Goal: Information Seeking & Learning: Find specific fact

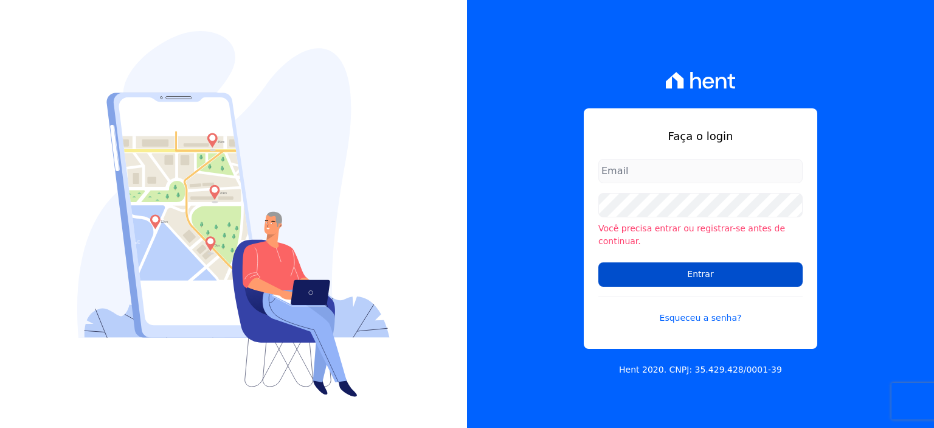
type input "[PERSON_NAME][EMAIL_ADDRESS][PERSON_NAME][DOMAIN_NAME]"
click at [701, 268] on input "Entrar" at bounding box center [700, 274] width 204 height 24
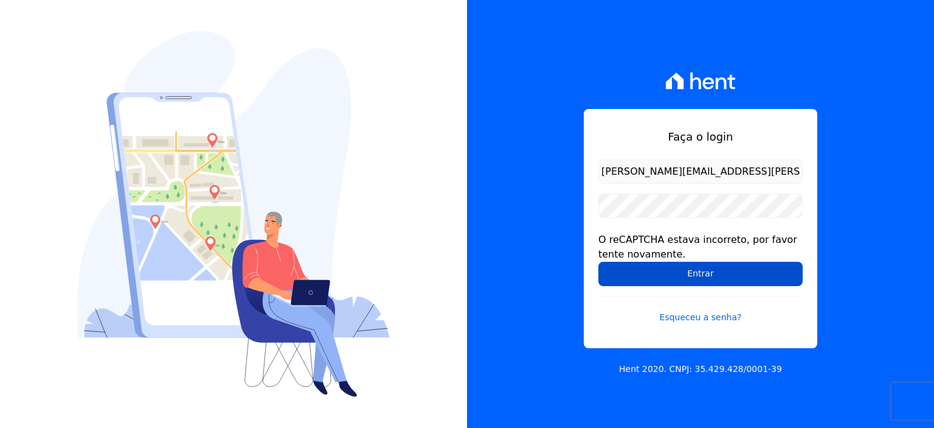
click at [620, 268] on input "Entrar" at bounding box center [700, 274] width 204 height 24
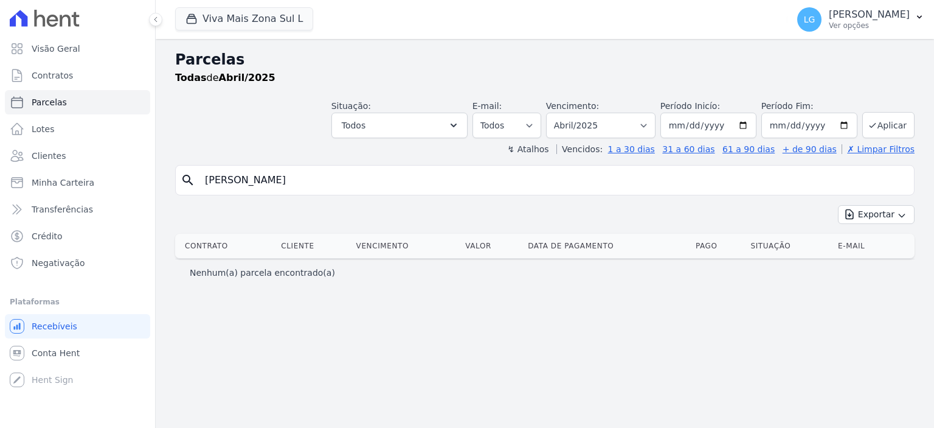
select select
click at [234, 19] on button "Viva Mais Zona Sul L" at bounding box center [244, 18] width 138 height 23
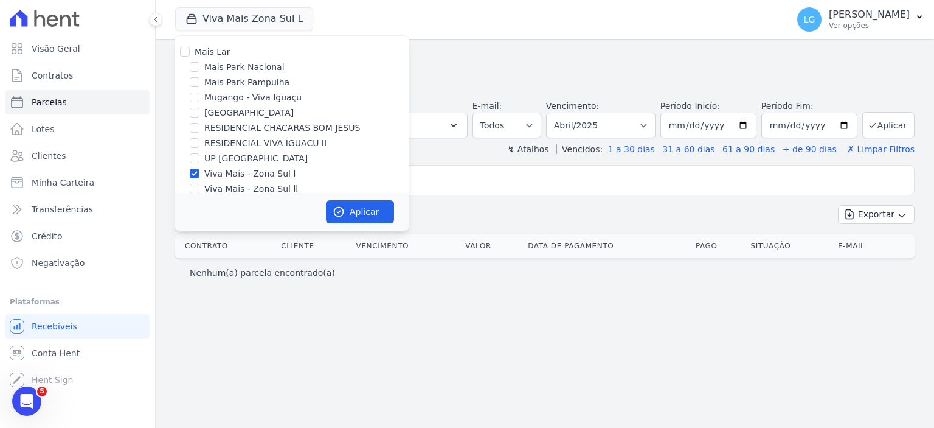
click at [203, 114] on div "Parque Primavera" at bounding box center [292, 112] width 234 height 13
click at [190, 106] on div "Mais Lar Mais Park Nacional Mais Park Pampulha Mugango - Viva Iguaçu Parque Pri…" at bounding box center [292, 120] width 234 height 169
click at [193, 112] on input "Parque Primavera" at bounding box center [195, 113] width 10 height 10
checkbox input "true"
click at [192, 170] on input "Viva Mais - Zona Sul l" at bounding box center [195, 173] width 10 height 10
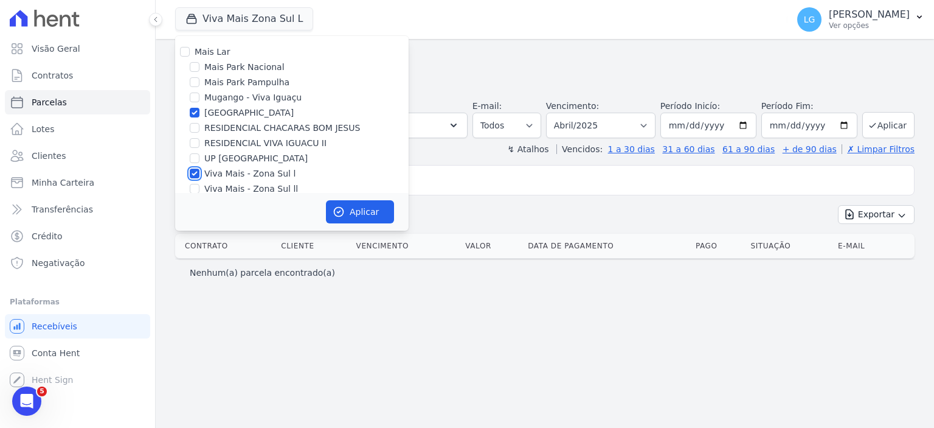
checkbox input "false"
click at [359, 212] on button "Aplicar" at bounding box center [360, 211] width 68 height 23
select select
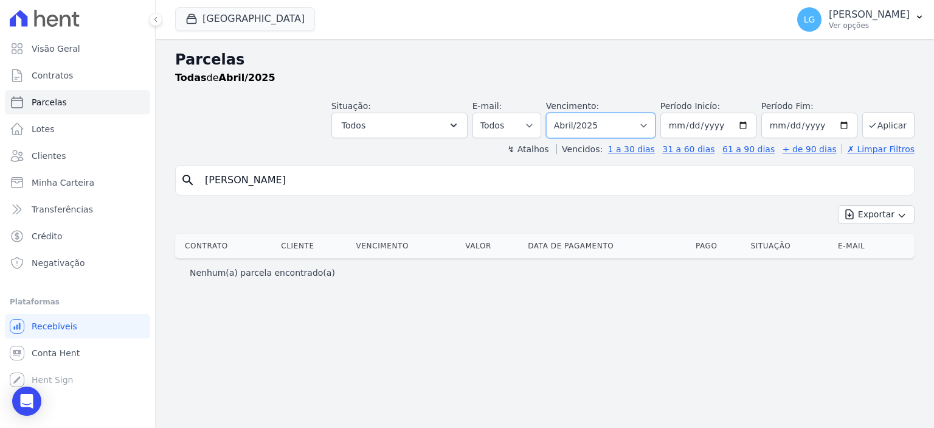
click at [633, 123] on select "Filtrar por período ──────── Todos os meses Fevereiro/2025 Março/2025 Abril/202…" at bounding box center [600, 126] width 109 height 26
select select "09/2025"
click at [565, 113] on select "Filtrar por período ──────── Todos os meses Fevereiro/2025 Março/2025 Abril/202…" at bounding box center [600, 126] width 109 height 26
select select
click at [538, 182] on input "[PERSON_NAME]" at bounding box center [554, 180] width 712 height 24
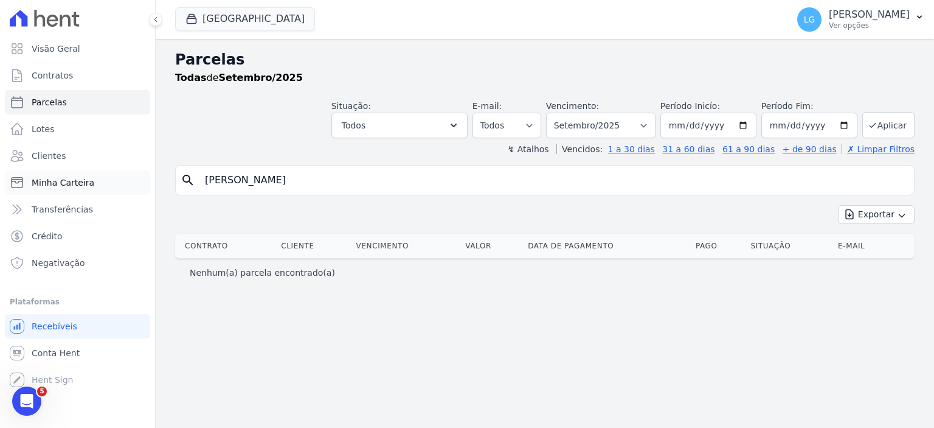
drag, startPoint x: 431, startPoint y: 182, endPoint x: 126, endPoint y: 179, distance: 304.7
click at [126, 179] on div "Visão Geral Contratos [GEOGRAPHIC_DATA] Lotes Clientes Minha Carteira Transferê…" at bounding box center [467, 214] width 934 height 428
paste input "[PERSON_NAME]"
type input "[PERSON_NAME]"
select select
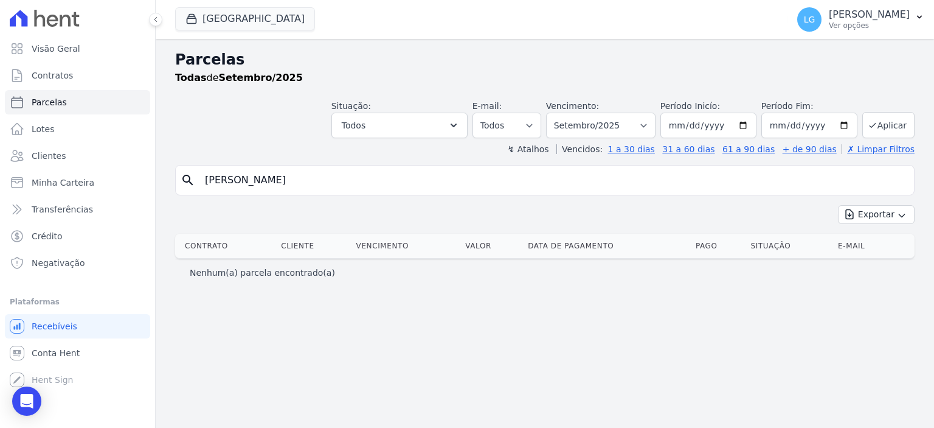
click at [544, 183] on input "[PERSON_NAME]" at bounding box center [554, 180] width 712 height 24
click at [566, 178] on input "ROBERTO FALCÃO BOESING" at bounding box center [554, 180] width 712 height 24
select select
drag, startPoint x: 246, startPoint y: 179, endPoint x: 379, endPoint y: 181, distance: 133.8
click at [379, 181] on input "ROBERTO FALCÃO BOESING" at bounding box center [554, 180] width 712 height 24
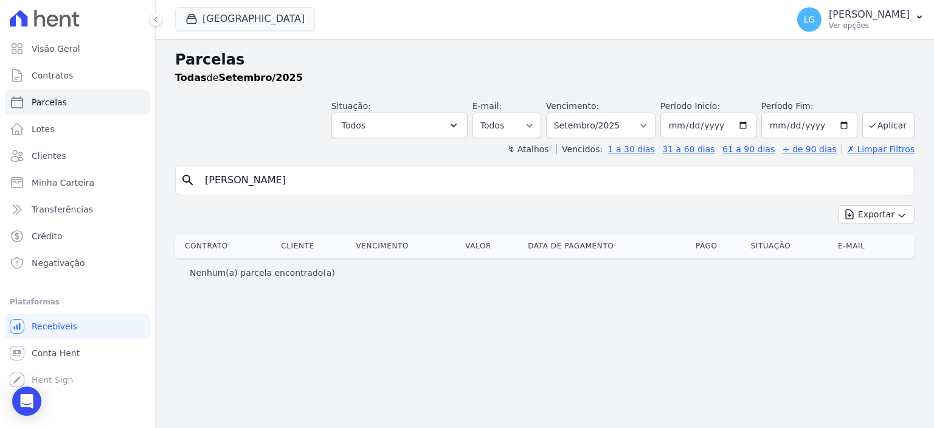
type input "ROBERTO"
select select
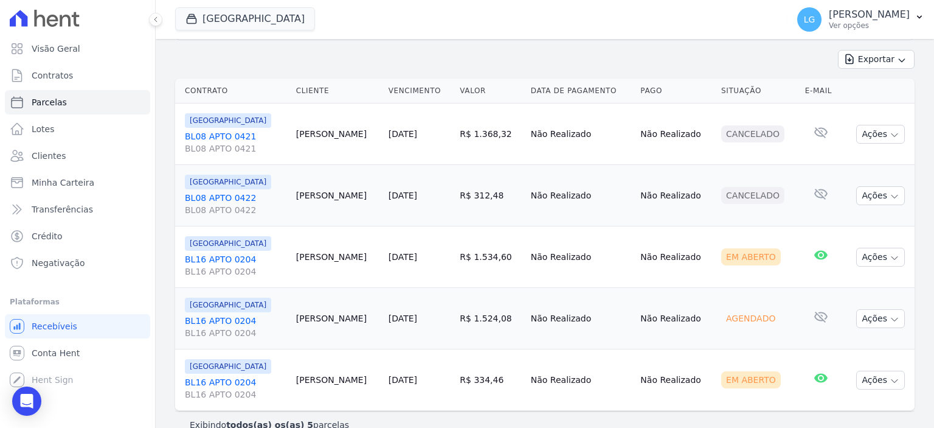
scroll to position [173, 0]
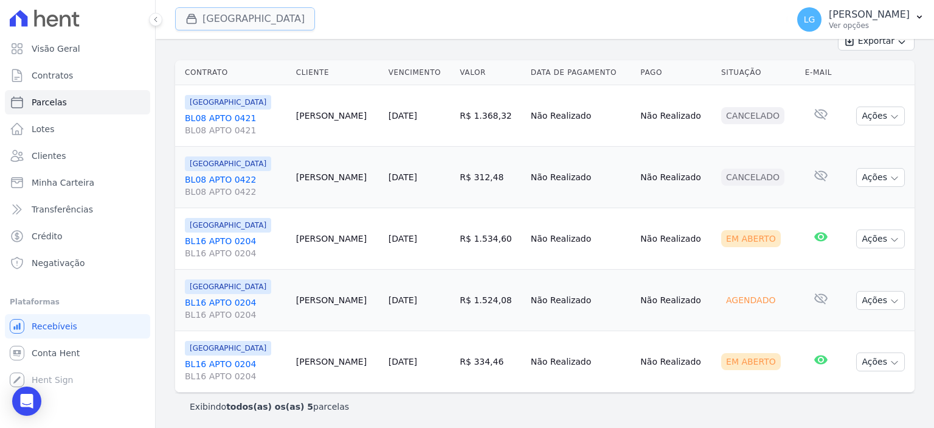
click at [255, 17] on button "Parque Primavera" at bounding box center [245, 18] width 140 height 23
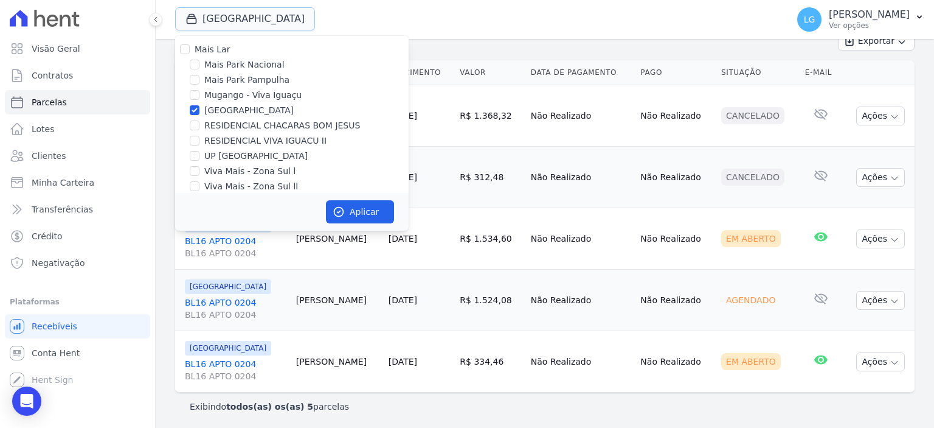
scroll to position [0, 0]
click at [539, 49] on div "Exportar Exportar PDF Exportar CSV" at bounding box center [545, 46] width 740 height 29
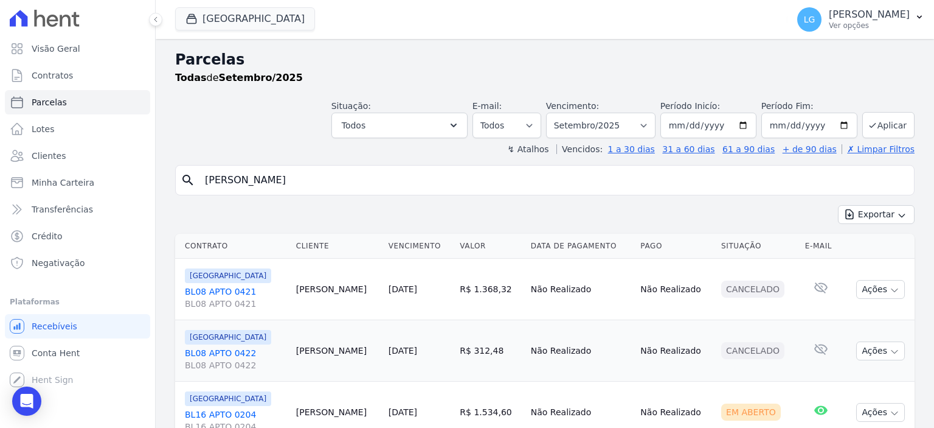
click at [887, 184] on input "ROBERTO" at bounding box center [554, 180] width 712 height 24
drag, startPoint x: 314, startPoint y: 184, endPoint x: 120, endPoint y: 184, distance: 194.6
click at [120, 184] on div "Visão Geral Contratos Parcelas Lotes Clientes Minha Carteira Transferências Cré…" at bounding box center [467, 214] width 934 height 428
paste input "MARCIA MARIA DOS SAN"
type input "MARCIA MARIA DOS SANTO"
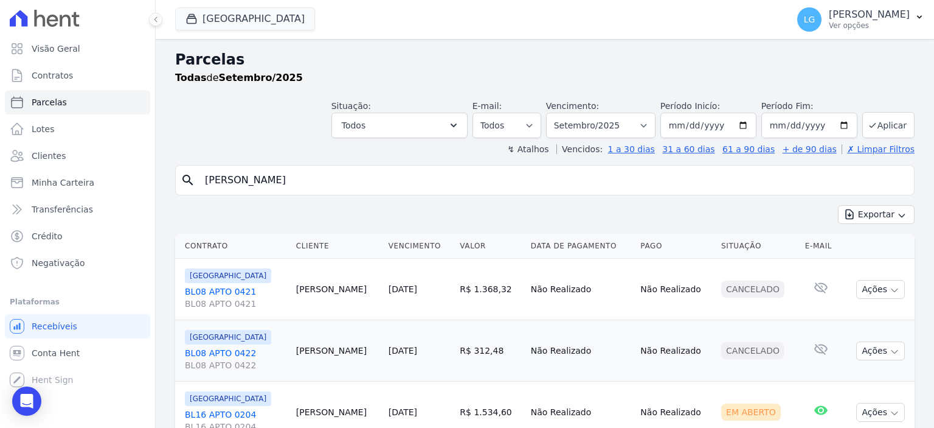
select select
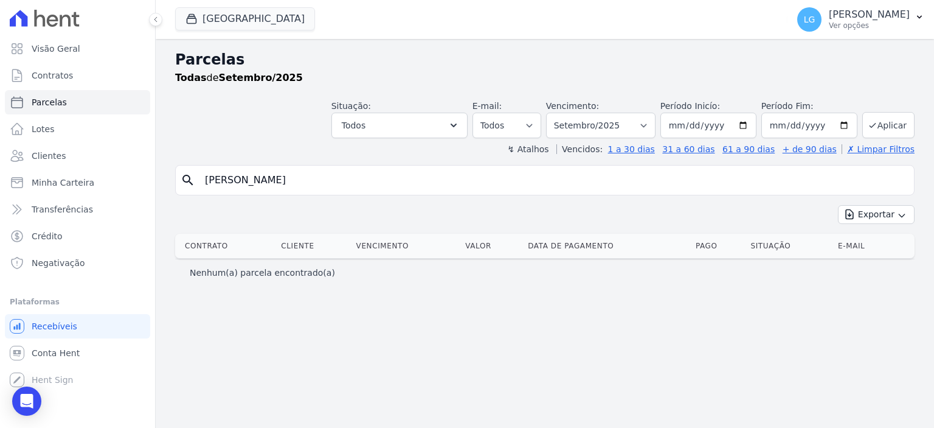
drag, startPoint x: 274, startPoint y: 179, endPoint x: 476, endPoint y: 176, distance: 201.9
click at [472, 176] on input "MARCIA MARIA DOS SANTO" at bounding box center [554, 180] width 712 height 24
type input "MARCIA MARIA"
select select
drag, startPoint x: 238, startPoint y: 181, endPoint x: 431, endPoint y: 199, distance: 193.0
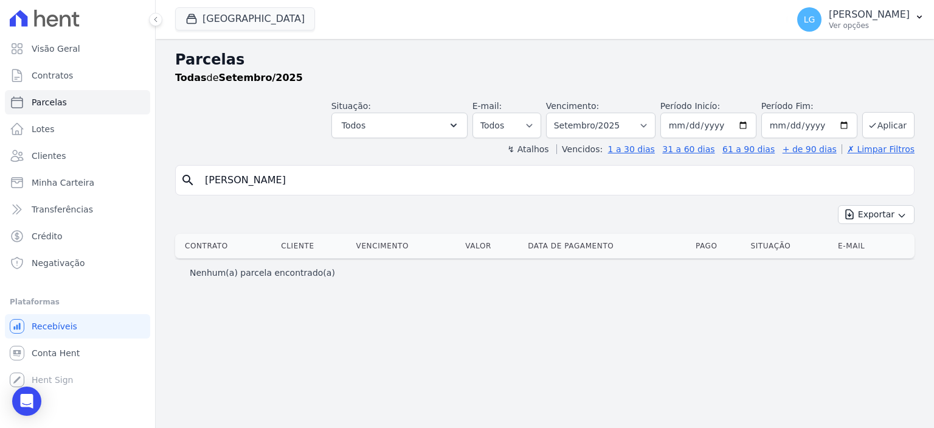
click at [408, 192] on div "search MARCIA MARIA" at bounding box center [545, 180] width 740 height 30
type input "MARCIA"
select select
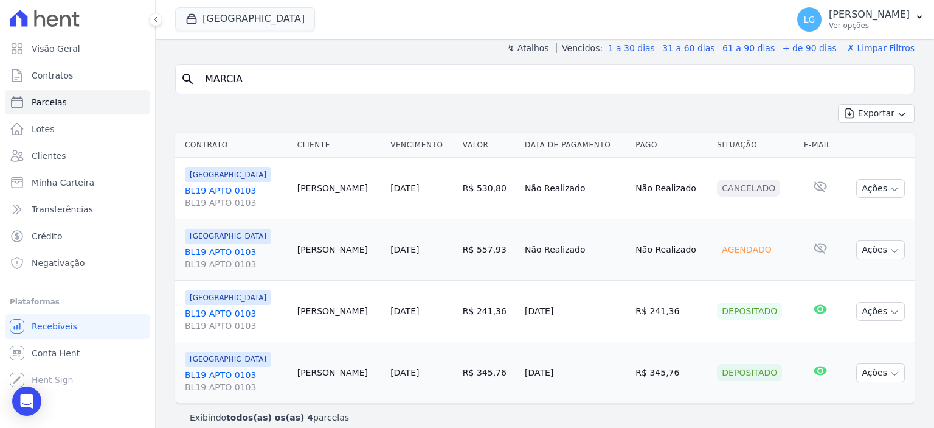
scroll to position [112, 0]
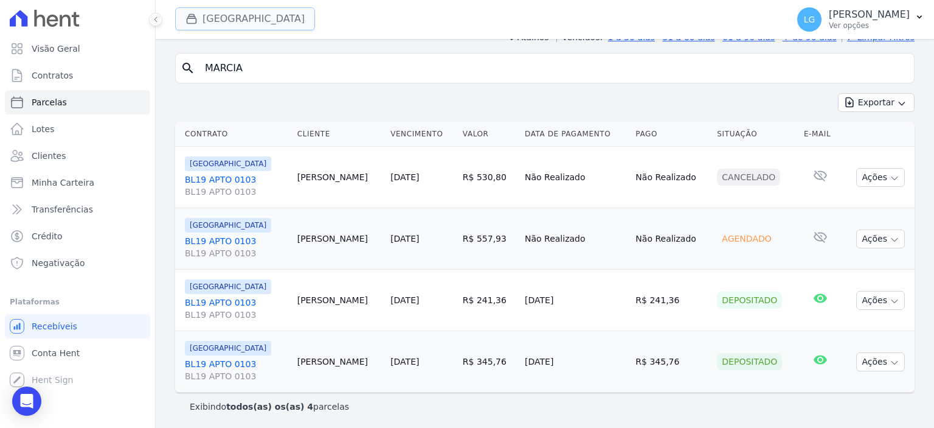
click at [223, 24] on button "Parque Primavera" at bounding box center [245, 18] width 140 height 23
